Goal: Complete application form: Complete application form

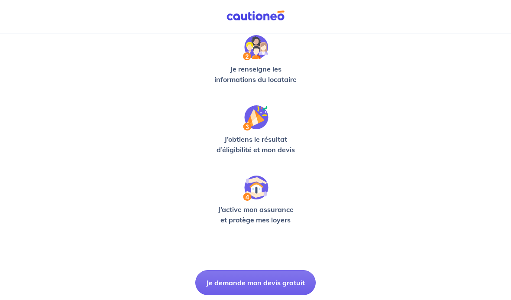
scroll to position [206, 0]
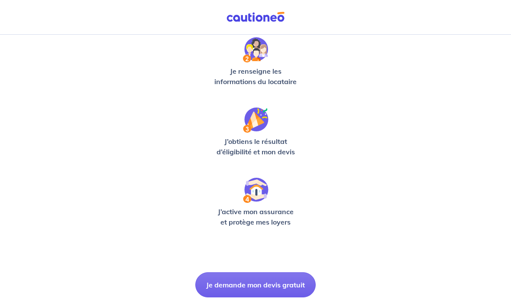
click at [286, 284] on button "Je demande mon devis gratuit" at bounding box center [255, 284] width 120 height 25
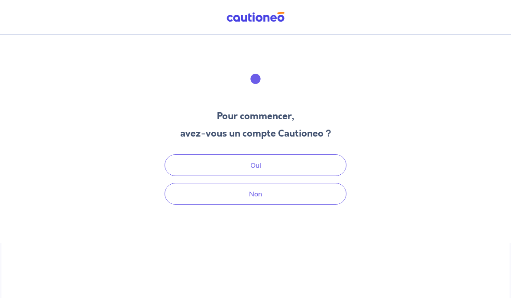
scroll to position [34, 0]
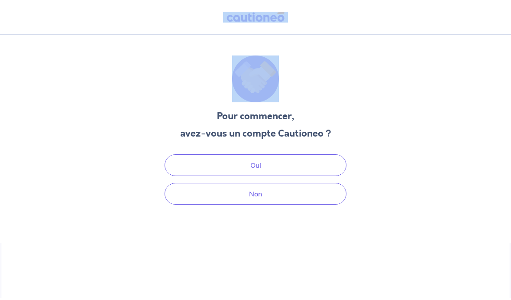
click at [138, 173] on div "Pour commencer, avez-vous un compte Cautioneo ? Oui Non" at bounding box center [255, 139] width 511 height 208
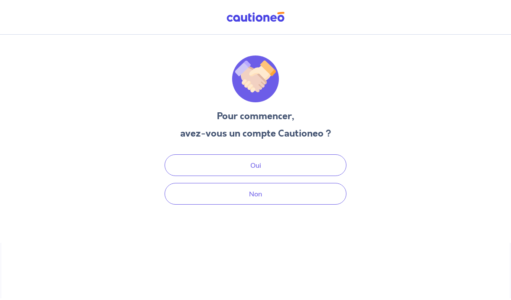
click at [287, 183] on button "Non" at bounding box center [255, 194] width 182 height 22
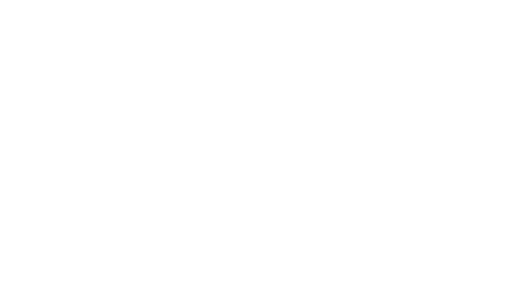
select select "FR"
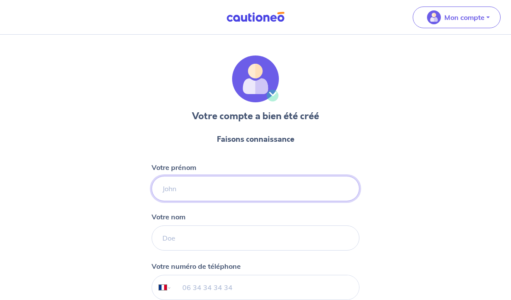
click at [236, 193] on input "Votre prénom" at bounding box center [256, 188] width 208 height 25
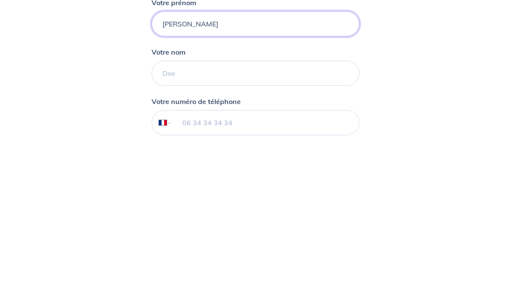
type input "[PERSON_NAME]"
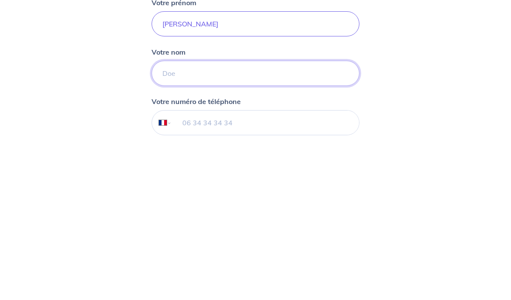
click at [300, 225] on input "Votre nom" at bounding box center [256, 237] width 208 height 25
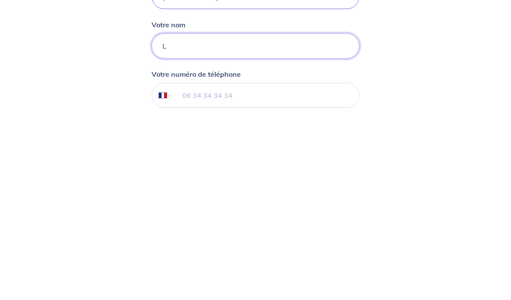
scroll to position [101, 0]
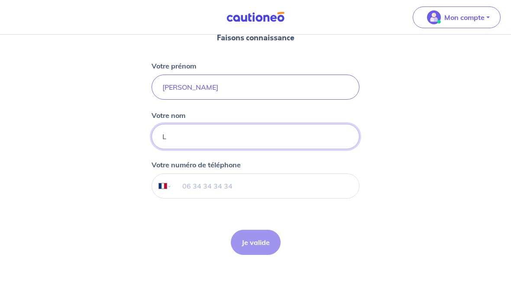
click at [211, 135] on input "L" at bounding box center [256, 136] width 208 height 25
click at [189, 135] on input "L" at bounding box center [256, 136] width 208 height 25
click at [216, 139] on input "L" at bounding box center [256, 136] width 208 height 25
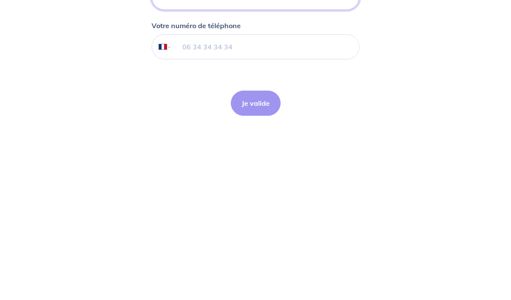
type input "Lafond"
click at [253, 174] on input "tel" at bounding box center [265, 186] width 187 height 24
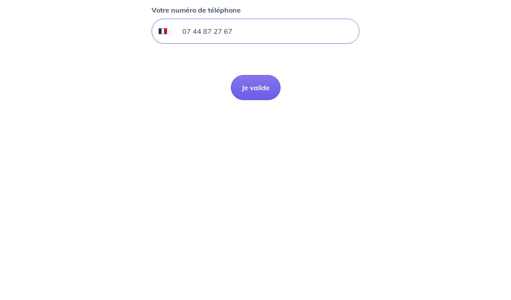
type input "07 44 87 27 67"
click at [260, 229] on button "Je valide" at bounding box center [256, 241] width 50 height 25
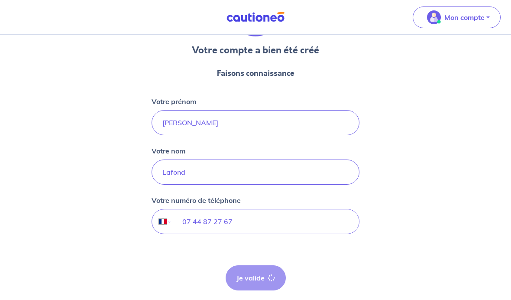
scroll to position [34, 0]
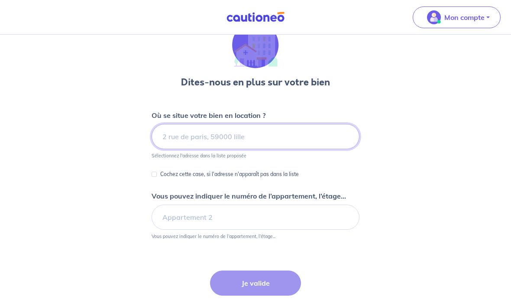
click at [288, 135] on input at bounding box center [256, 136] width 208 height 25
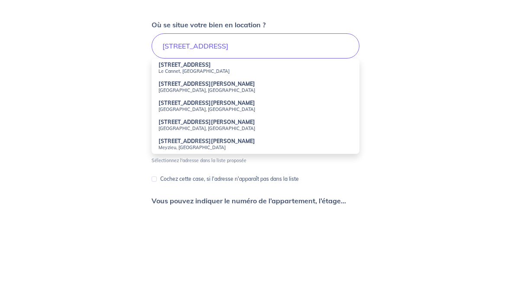
click at [192, 158] on small "Le Cannet, [GEOGRAPHIC_DATA]" at bounding box center [255, 161] width 194 height 6
type input "[STREET_ADDRESS]"
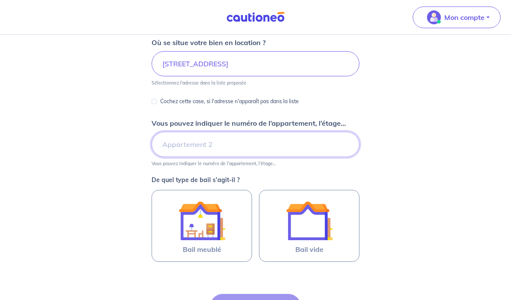
click at [231, 143] on input "Vous pouvez indiquer le numéro de l’appartement, l’étage..." at bounding box center [256, 144] width 208 height 25
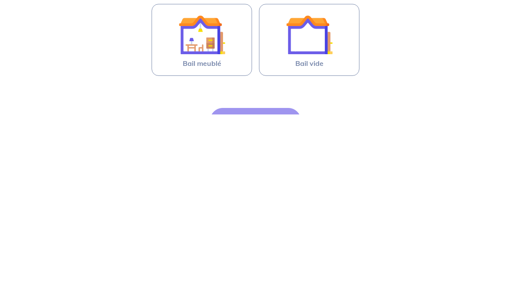
type input "Apt 3"
click at [310, 197] on img at bounding box center [309, 220] width 47 height 47
click at [0, 0] on input "Bail vide" at bounding box center [0, 0] width 0 height 0
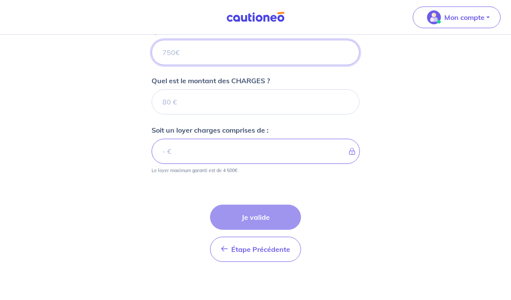
scroll to position [320, 0]
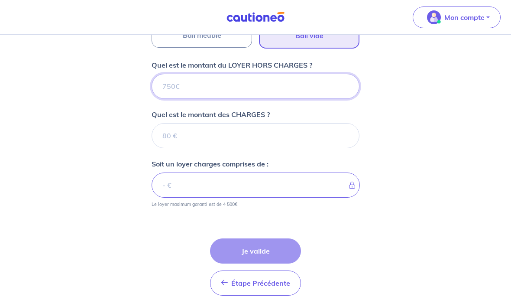
click at [204, 84] on input "Quel est le montant du LOYER HORS CHARGES ?" at bounding box center [256, 86] width 208 height 25
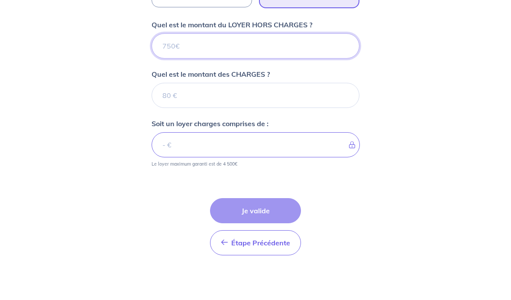
type input "1"
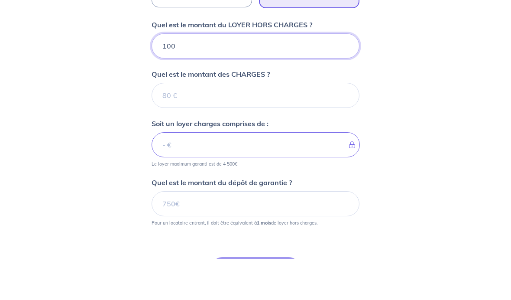
type input "1000"
type input "10000"
type input "1000"
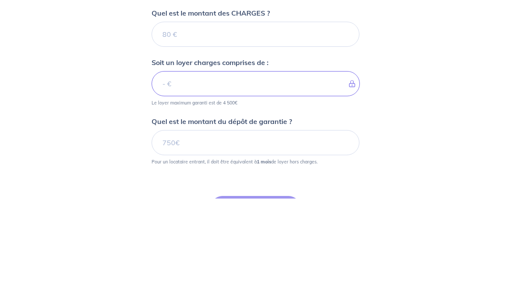
type input "1000"
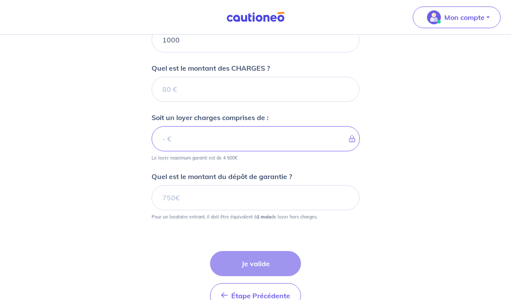
scroll to position [361, 0]
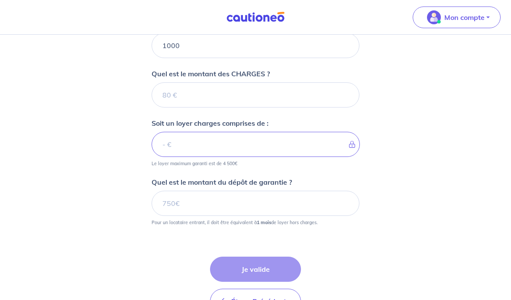
click at [201, 99] on input "Quel est le montant des CHARGES ?" at bounding box center [256, 94] width 208 height 25
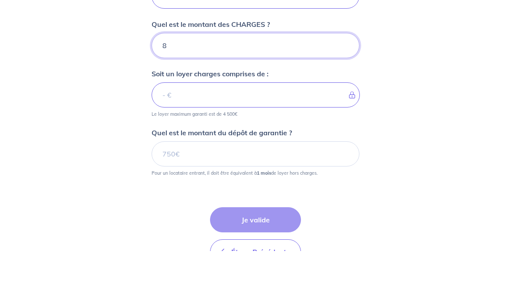
type input "80"
type input "1080"
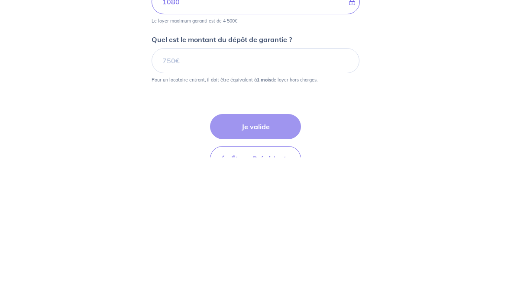
type input "80"
click at [199, 190] on input "Quel est le montant du dépôt de garantie ?" at bounding box center [256, 202] width 208 height 25
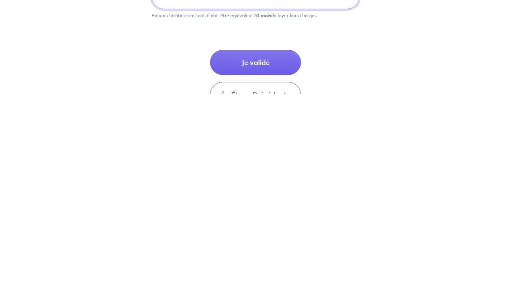
type input "1000"
click at [263, 256] on button "Je valide" at bounding box center [255, 268] width 91 height 25
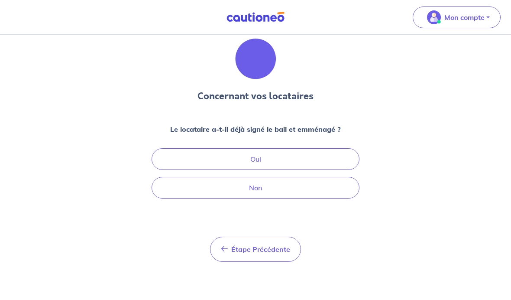
click at [291, 177] on button "Non" at bounding box center [256, 188] width 208 height 22
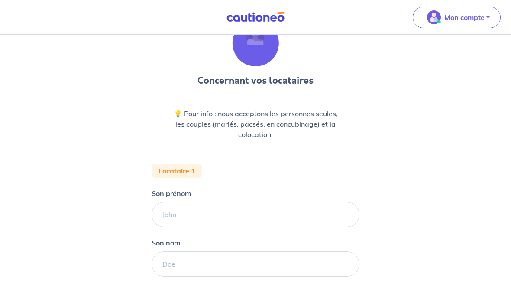
scroll to position [71, 0]
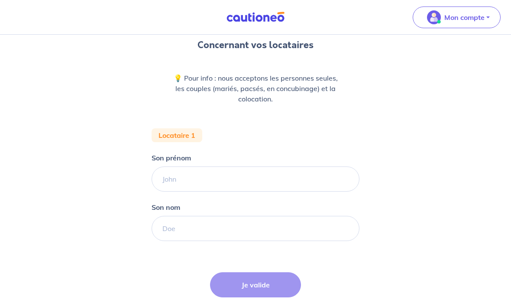
click at [227, 151] on form "Locataire 1 Son prénom [PERSON_NAME] nom Étape Précédente Précédent Je valide J…" at bounding box center [256, 232] width 208 height 208
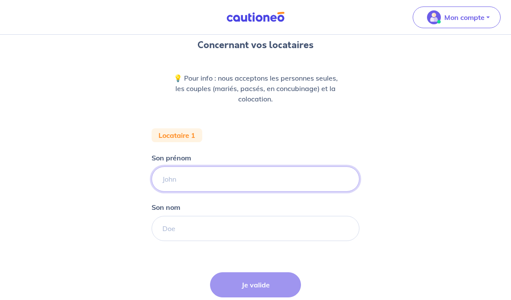
click at [205, 182] on input "Son prénom" at bounding box center [256, 178] width 208 height 25
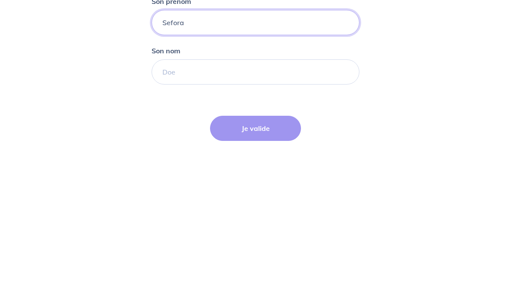
type input "Sefora"
click at [225, 216] on input "Son nom" at bounding box center [256, 228] width 208 height 25
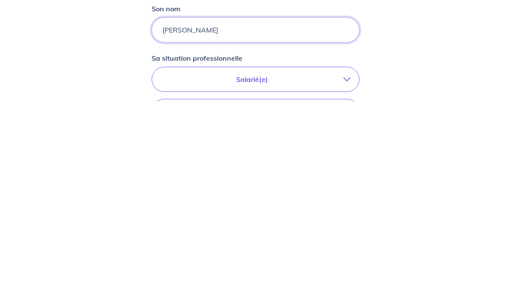
type input "[PERSON_NAME]"
click at [303, 272] on p "Salarié(e)" at bounding box center [252, 277] width 183 height 10
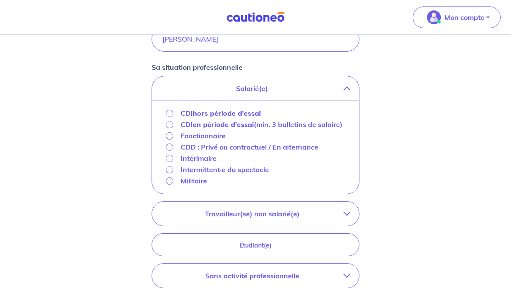
click at [172, 112] on input "CDI hors période d'essai" at bounding box center [169, 113] width 7 height 7
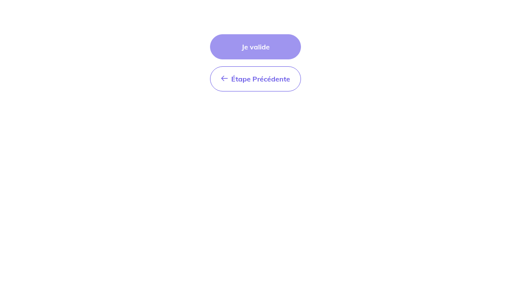
scroll to position [425, 0]
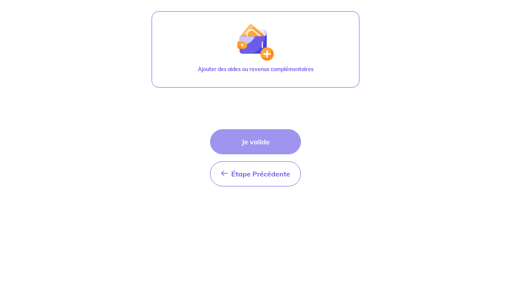
click at [296, 80] on button "Ajouter des aides ou revenus complémentaires" at bounding box center [256, 118] width 208 height 76
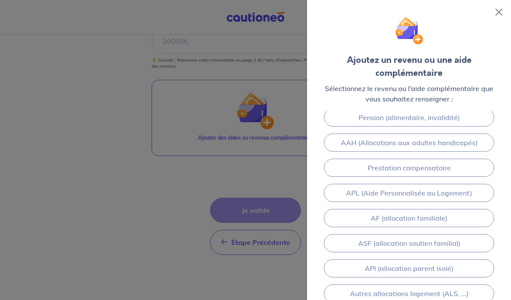
scroll to position [20, 0]
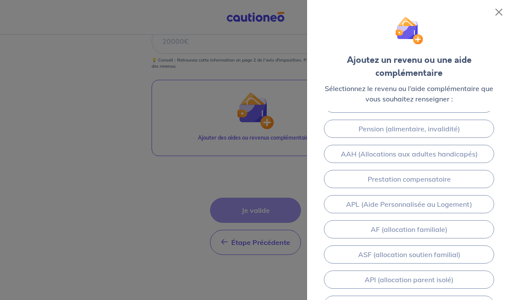
click at [184, 189] on div at bounding box center [255, 150] width 511 height 300
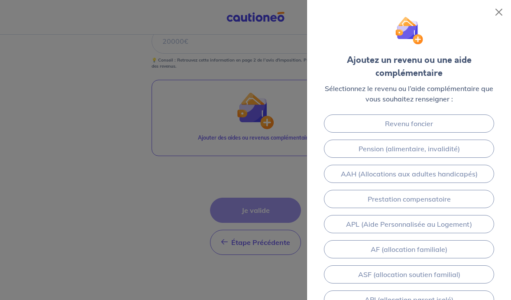
scroll to position [0, 0]
click at [168, 208] on div at bounding box center [255, 150] width 511 height 300
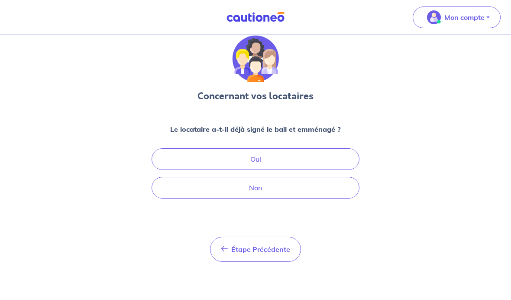
scroll to position [34, 0]
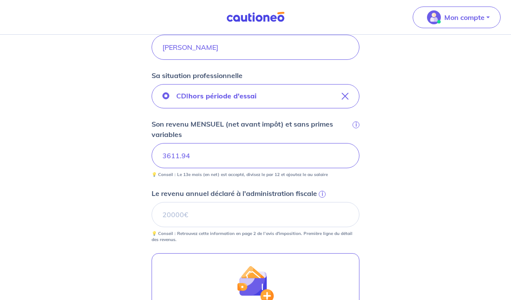
scroll to position [274, 0]
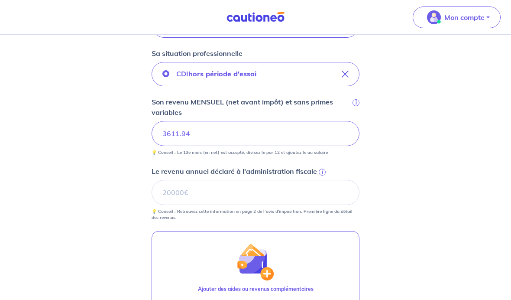
click at [232, 273] on button "Ajouter des aides ou revenus complémentaires" at bounding box center [256, 269] width 208 height 76
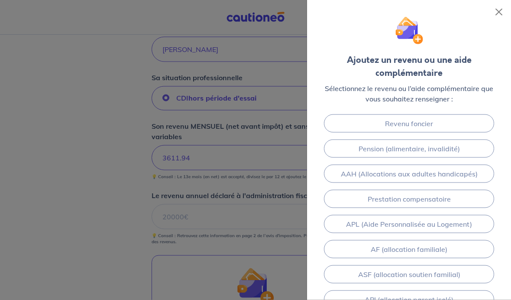
scroll to position [250, 0]
